Goal: Navigation & Orientation: Find specific page/section

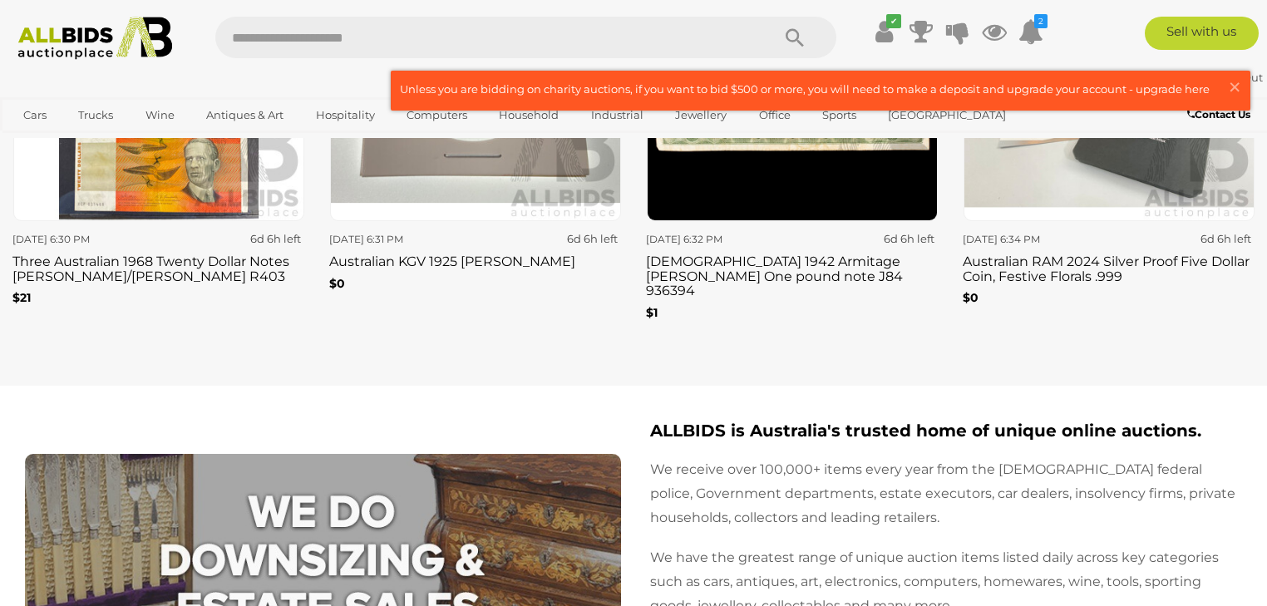
scroll to position [3126, 0]
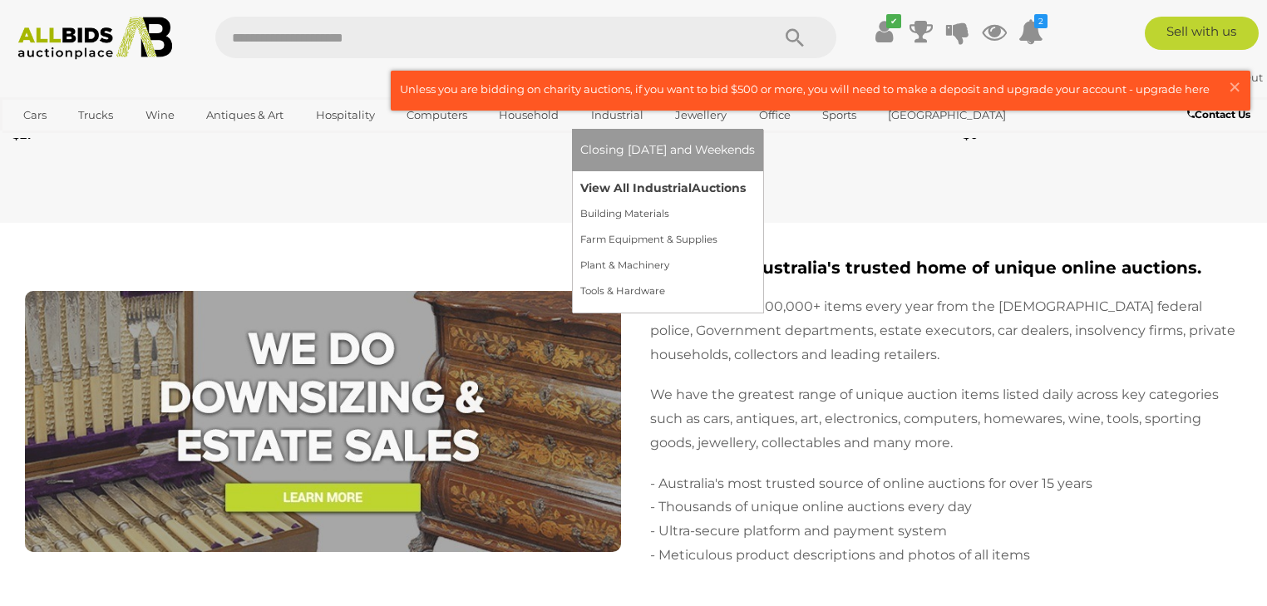
click at [605, 180] on link "View All Industrial Auctions" at bounding box center [667, 188] width 175 height 26
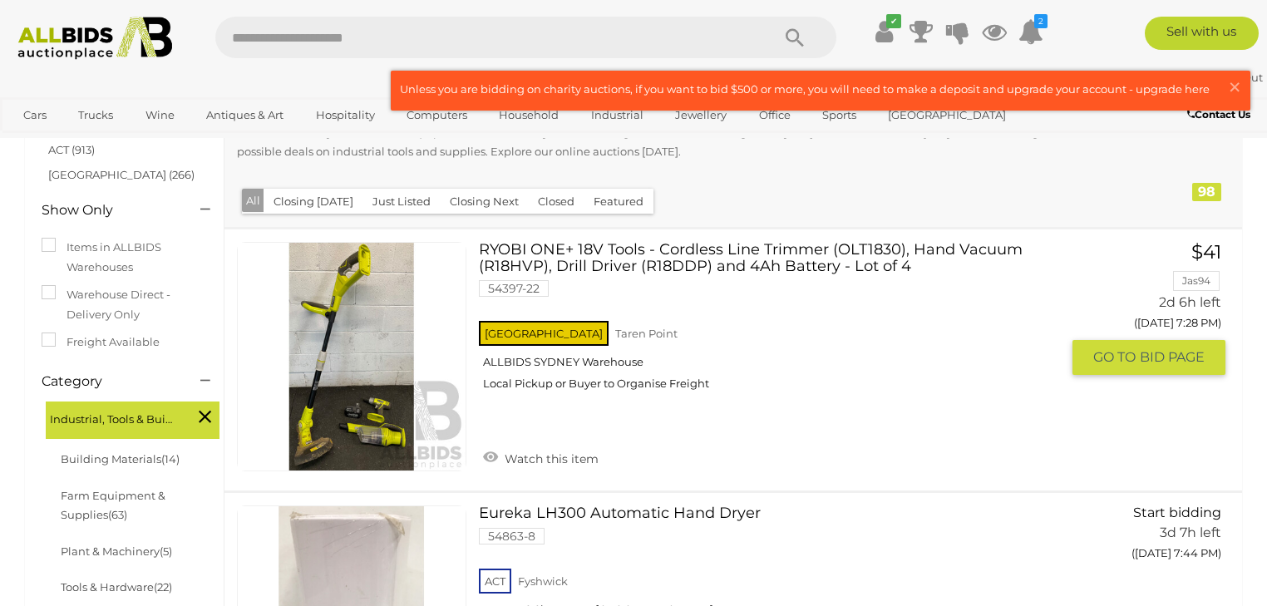
scroll to position [200, 0]
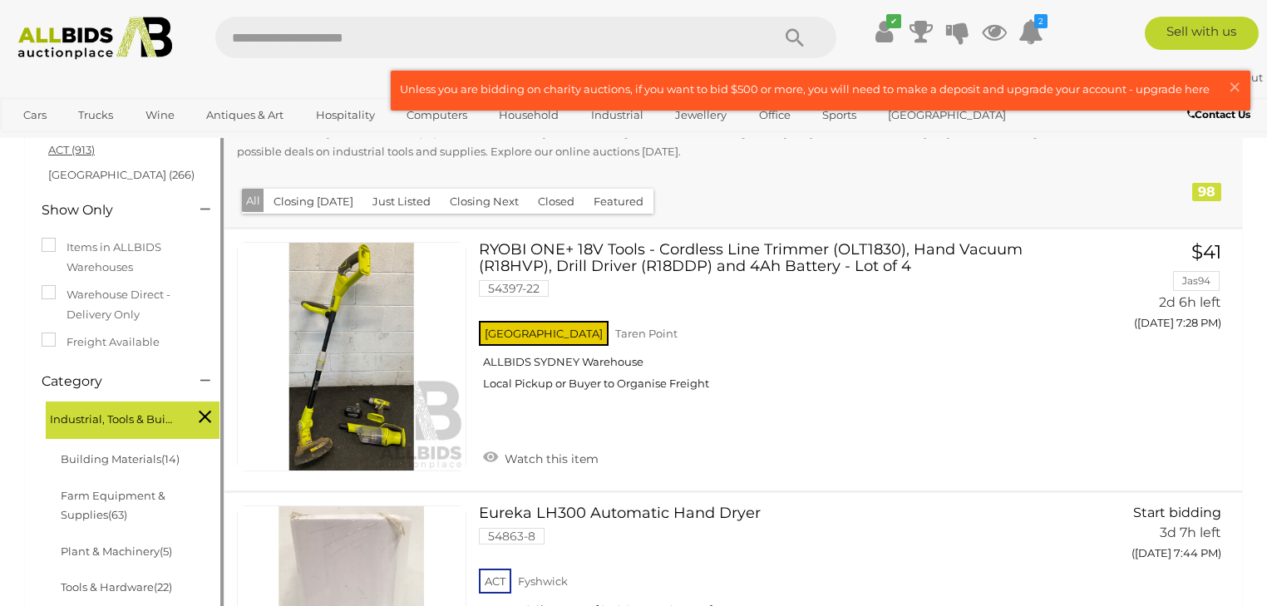
click at [53, 147] on link "ACT (913)" at bounding box center [71, 149] width 47 height 13
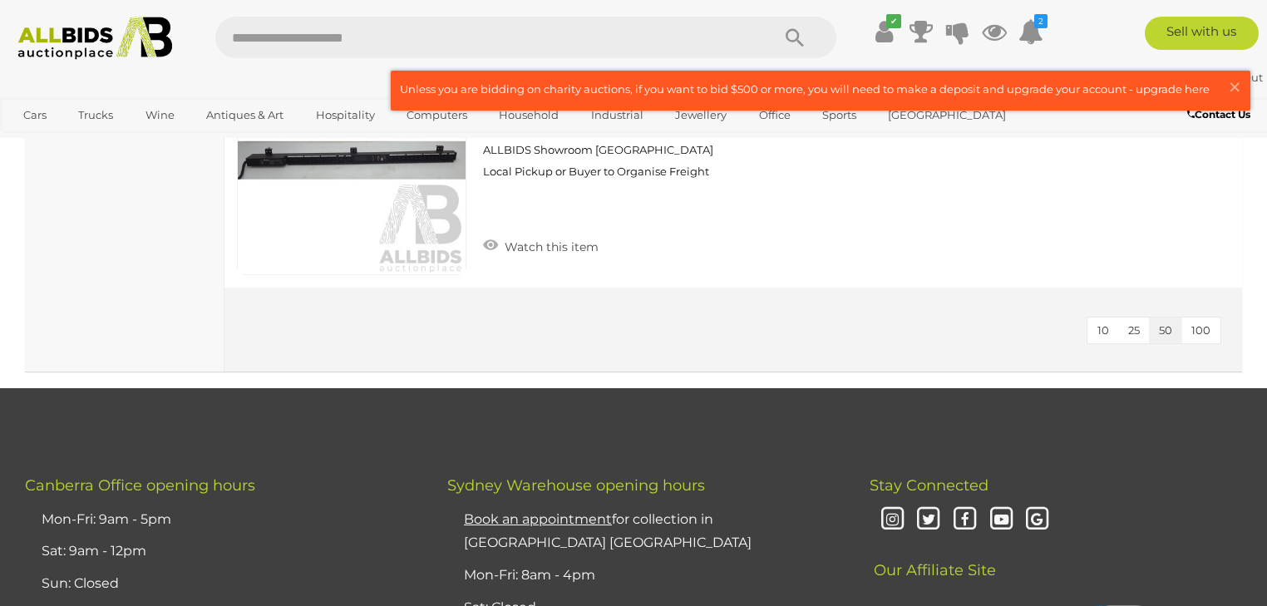
scroll to position [2461, 0]
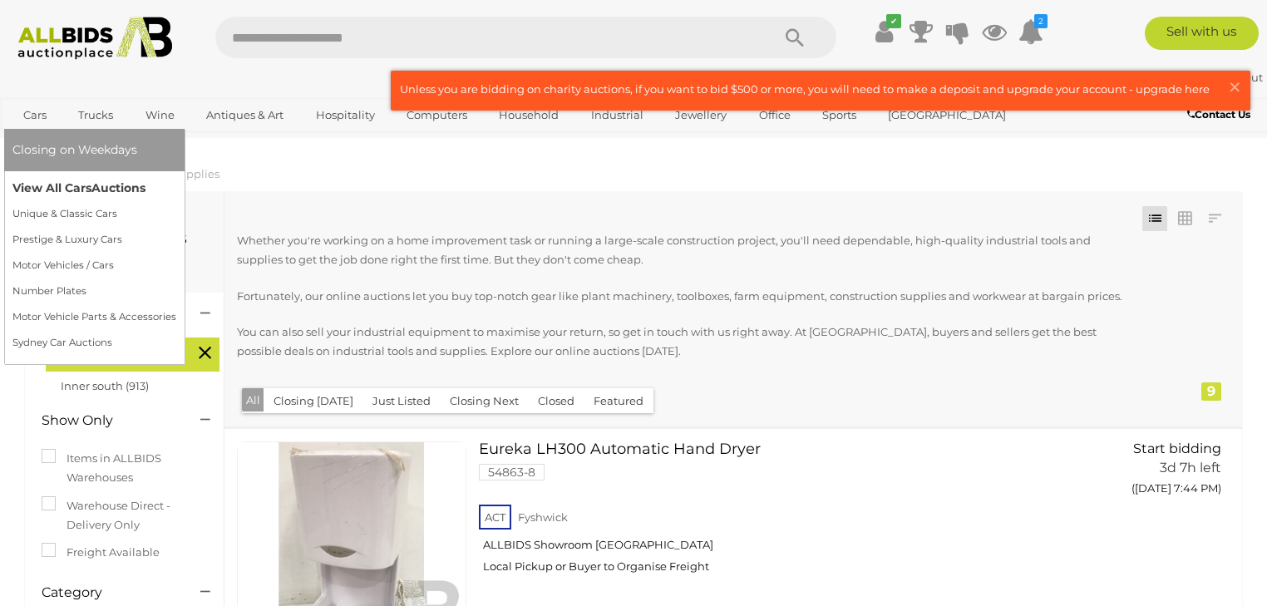
click at [30, 186] on link "View All Cars Auctions" at bounding box center [94, 188] width 164 height 26
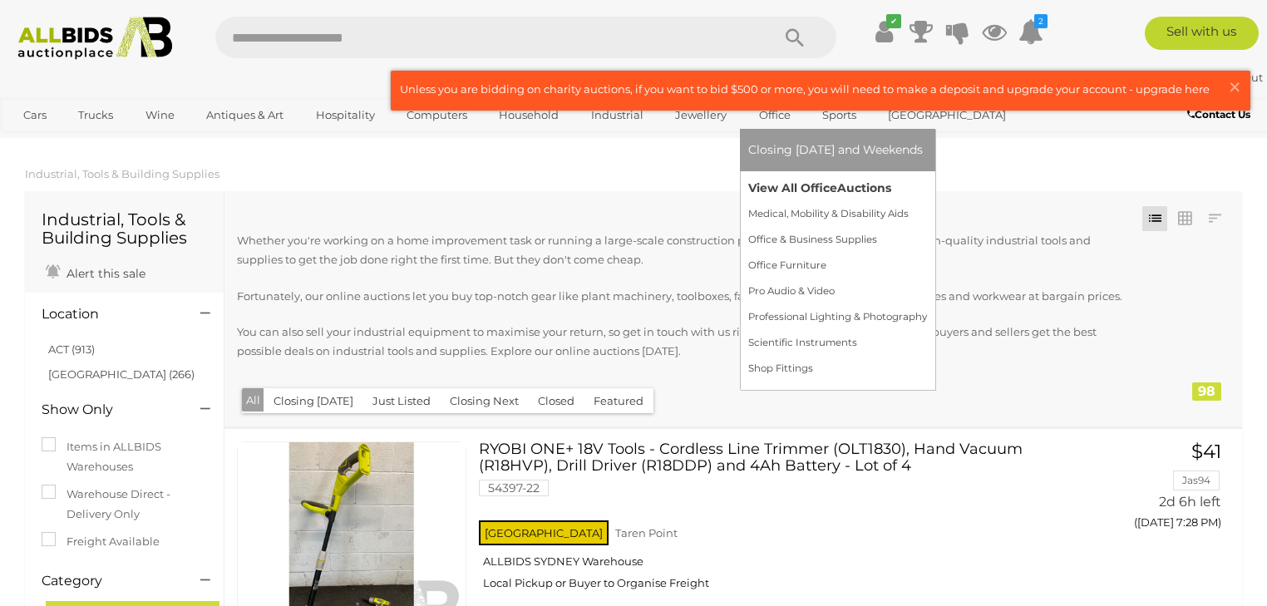
click at [798, 188] on link "View All Office Auctions" at bounding box center [837, 188] width 179 height 26
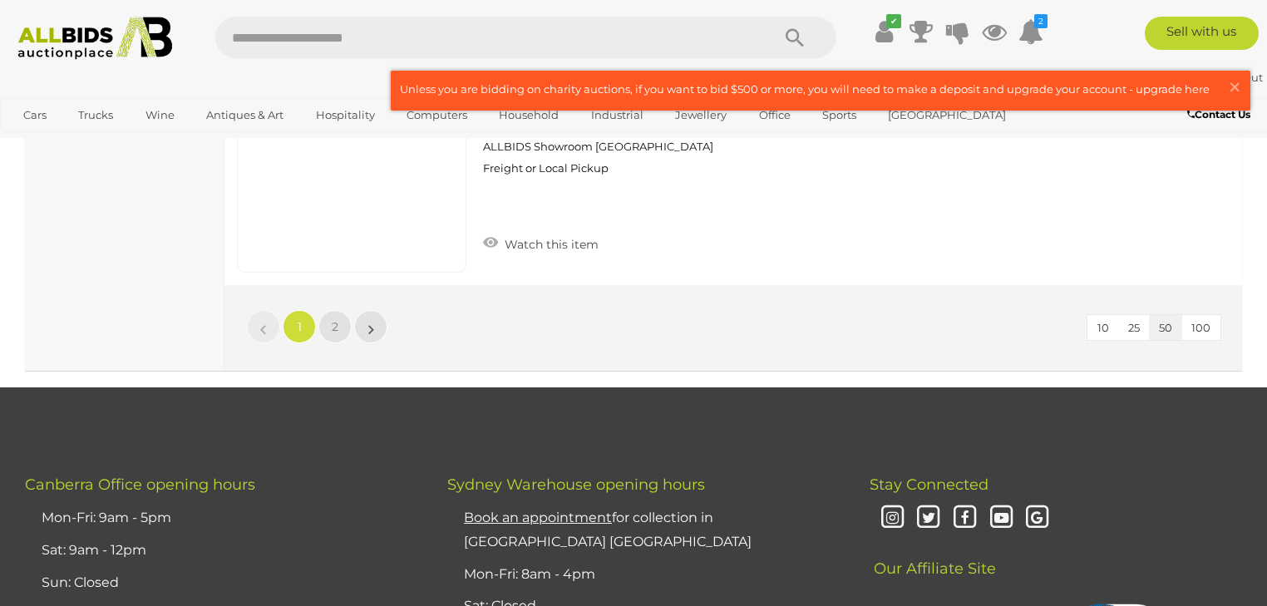
scroll to position [12870, 0]
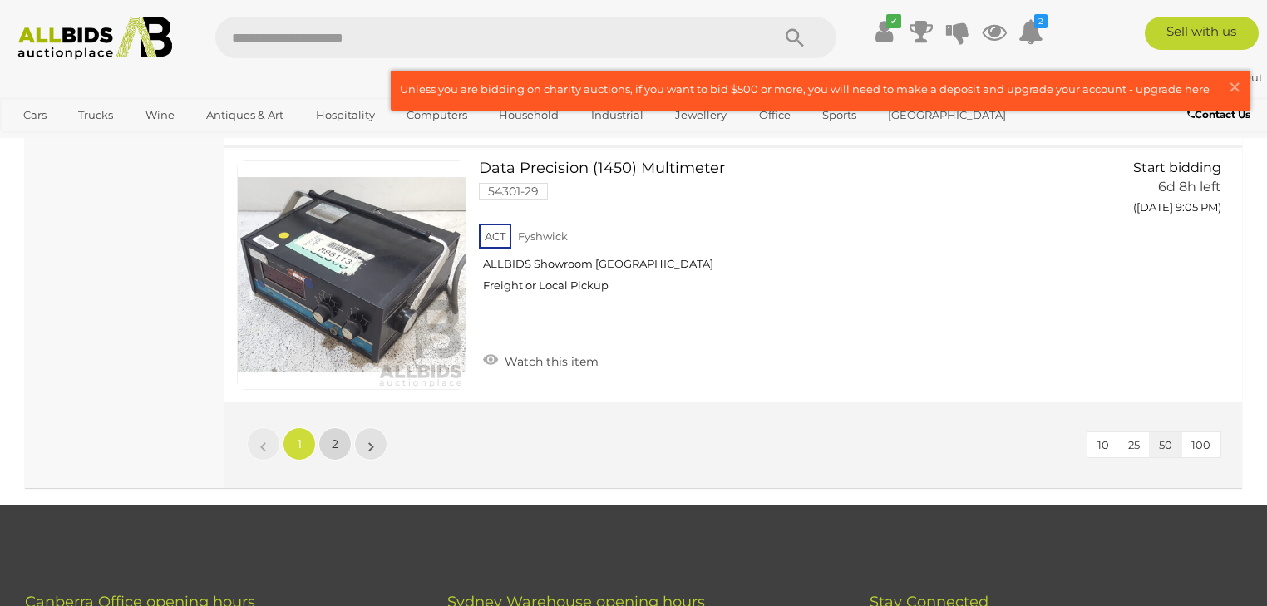
click at [338, 436] on span "2" at bounding box center [335, 443] width 7 height 15
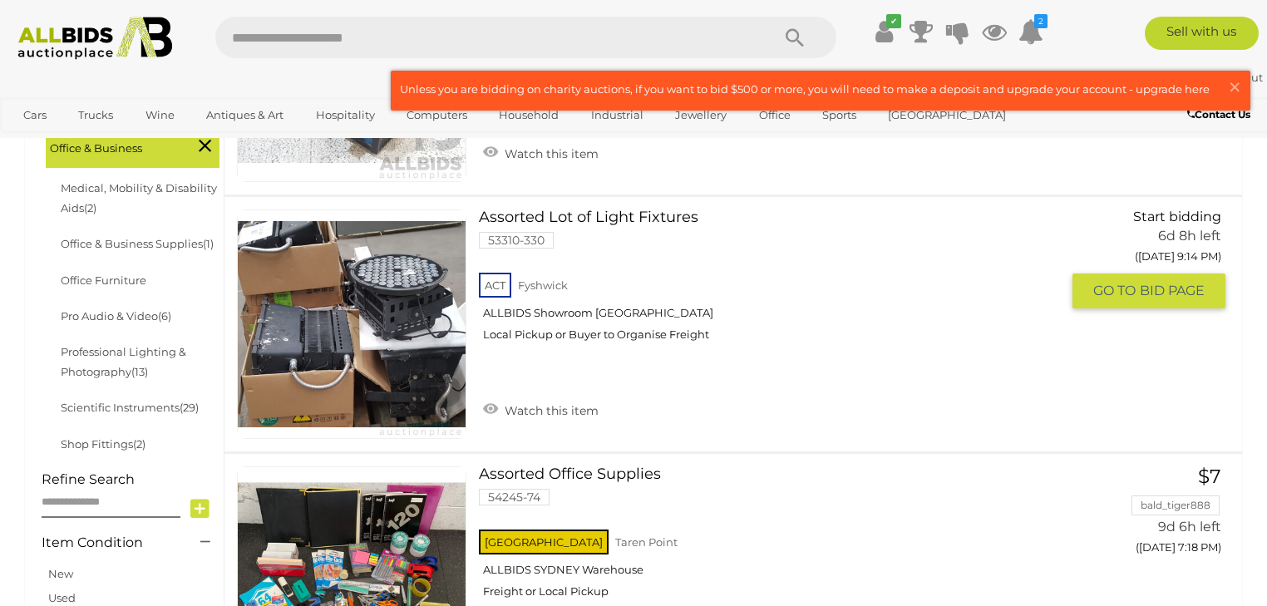
scroll to position [392, 0]
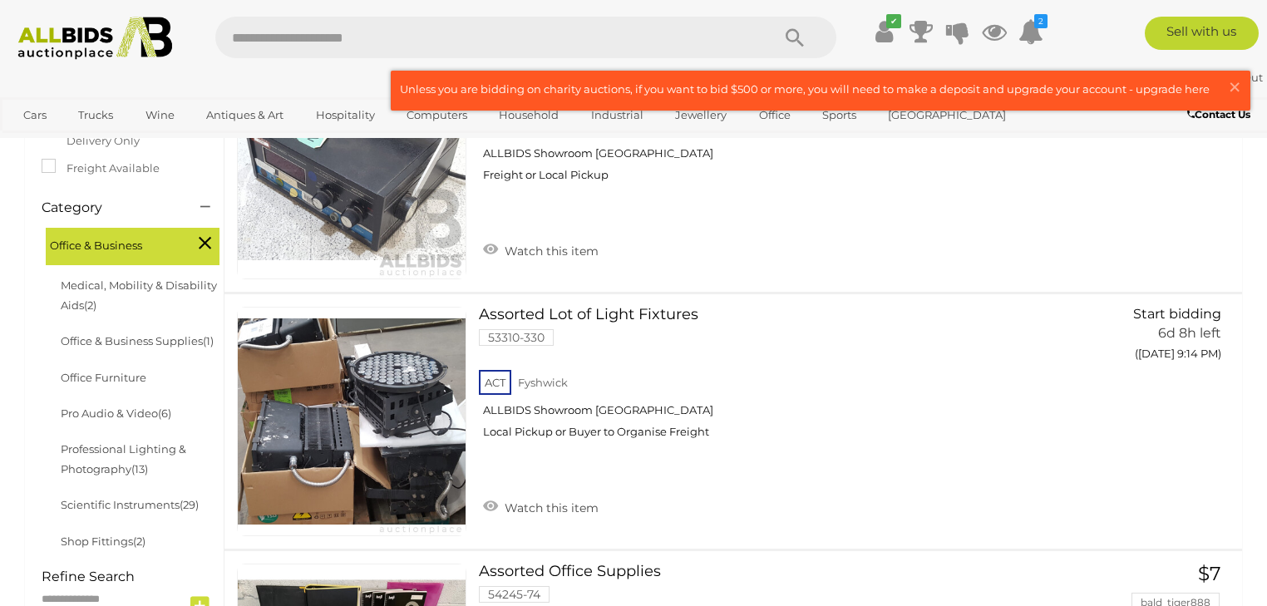
scroll to position [259, 0]
